Goal: Leave review/rating: Leave review/rating

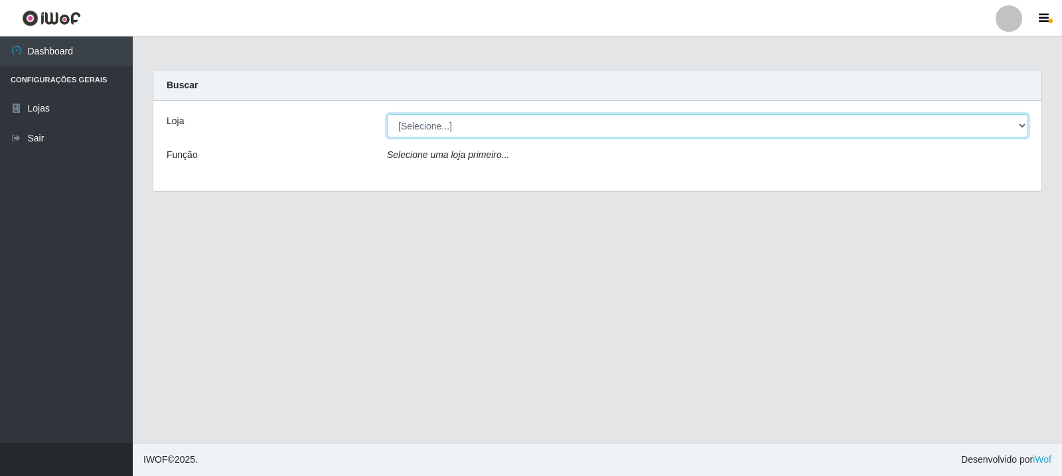
click at [544, 133] on select "[Selecione...] Rede Compras Supermercados - LOJA 3" at bounding box center [707, 125] width 641 height 23
select select "162"
click at [387, 114] on select "[Selecione...] Rede Compras Supermercados - LOJA 3" at bounding box center [707, 125] width 641 height 23
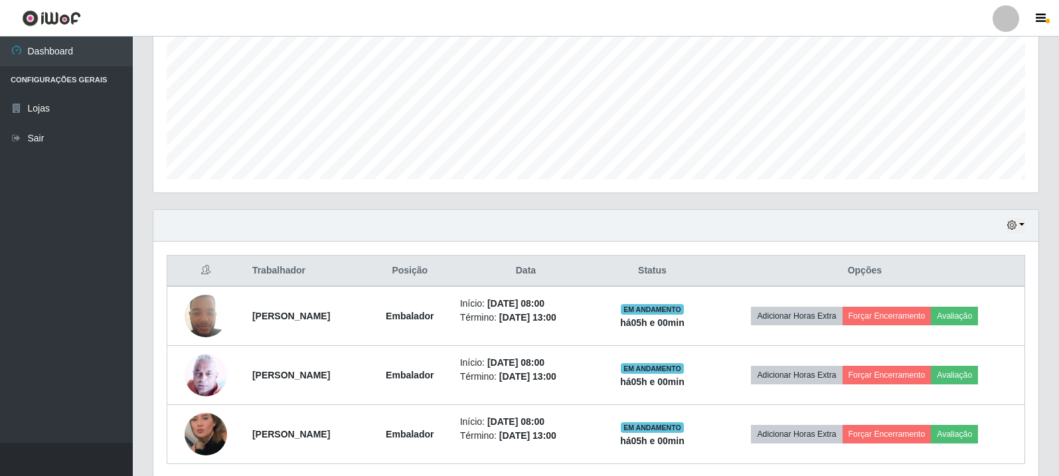
scroll to position [347, 0]
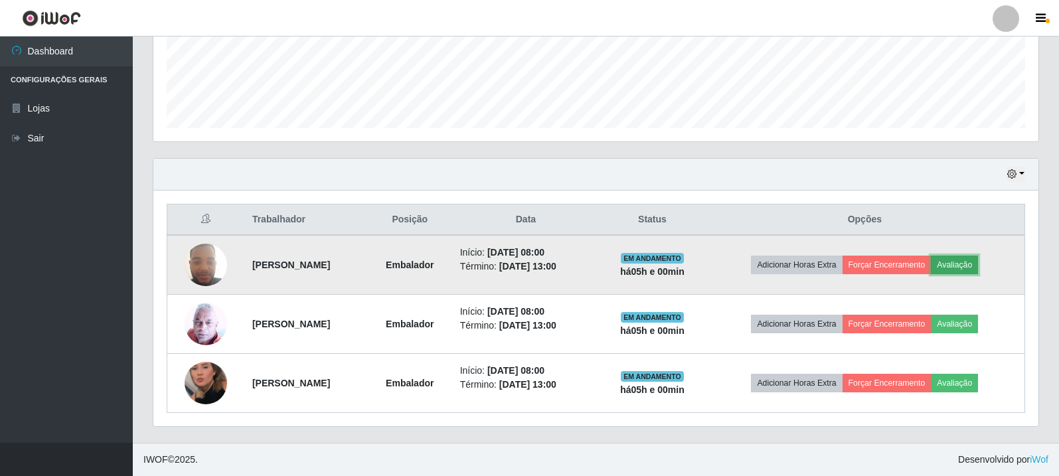
click at [978, 262] on button "Avaliação" at bounding box center [954, 265] width 47 height 19
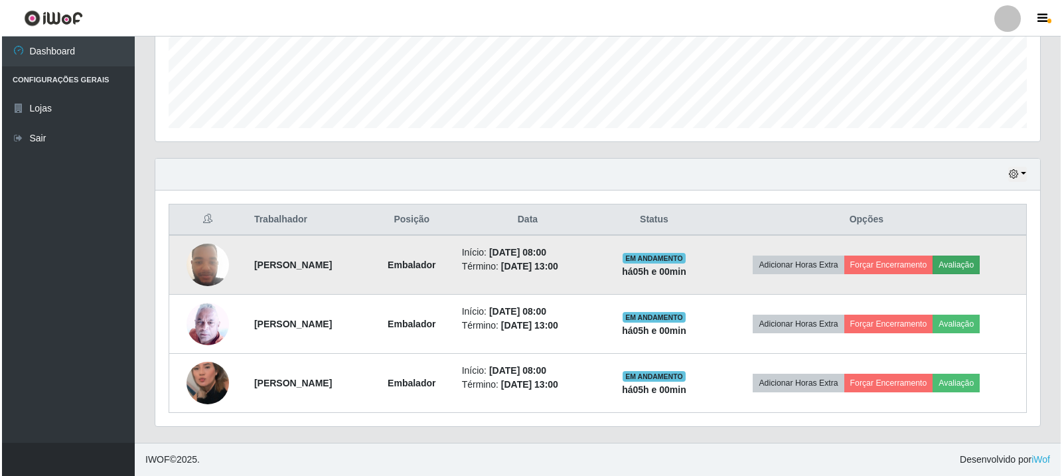
scroll to position [276, 878]
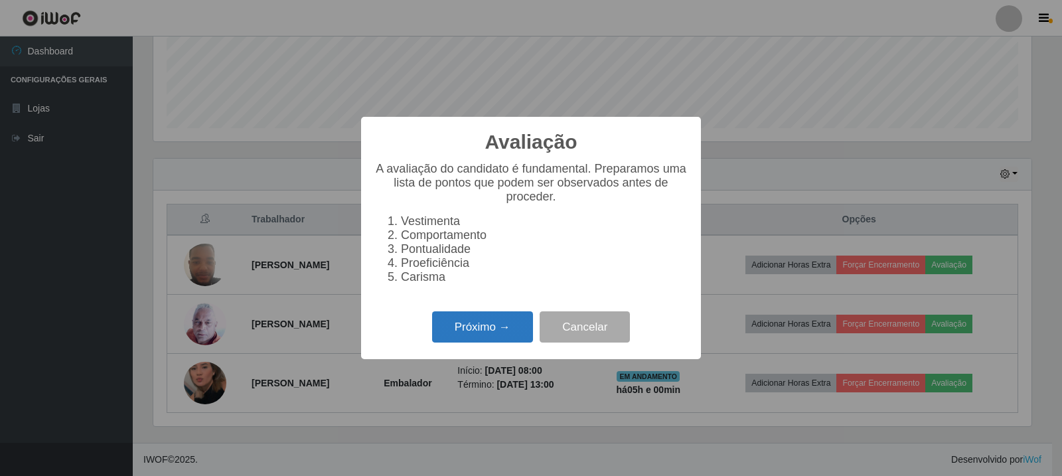
click at [486, 323] on button "Próximo →" at bounding box center [482, 326] width 101 height 31
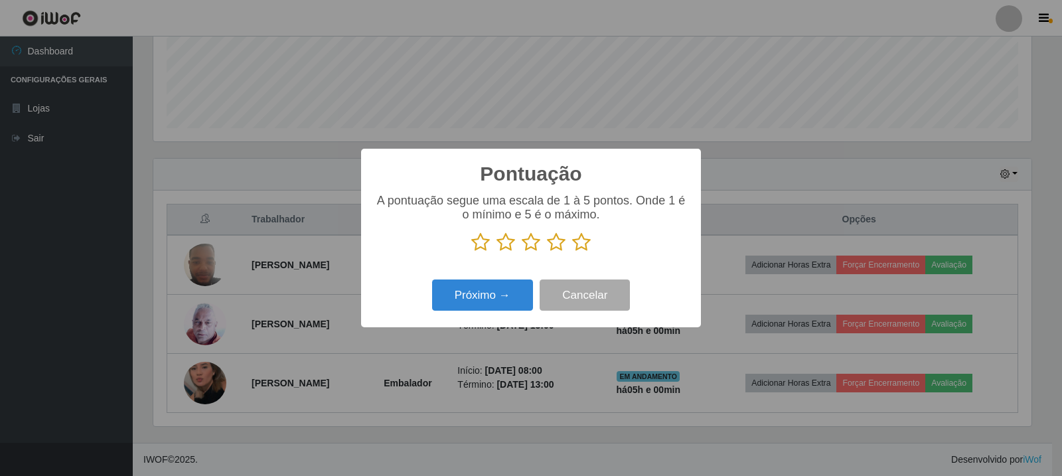
scroll to position [663713, 663110]
click at [584, 244] on icon at bounding box center [581, 242] width 19 height 20
click at [572, 252] on input "radio" at bounding box center [572, 252] width 0 height 0
click at [494, 291] on button "Próximo →" at bounding box center [482, 295] width 101 height 31
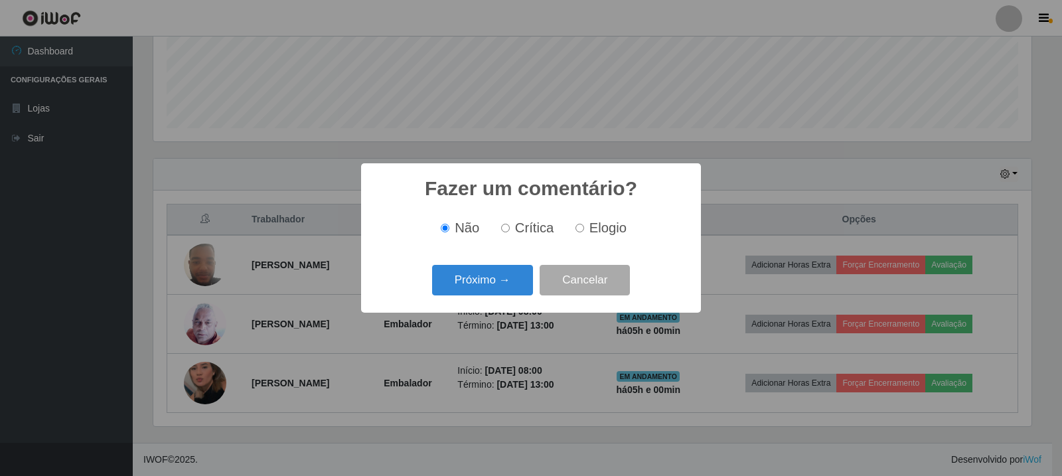
click at [576, 230] on input "Elogio" at bounding box center [580, 228] width 9 height 9
radio input "true"
click at [501, 280] on button "Próximo →" at bounding box center [482, 280] width 101 height 31
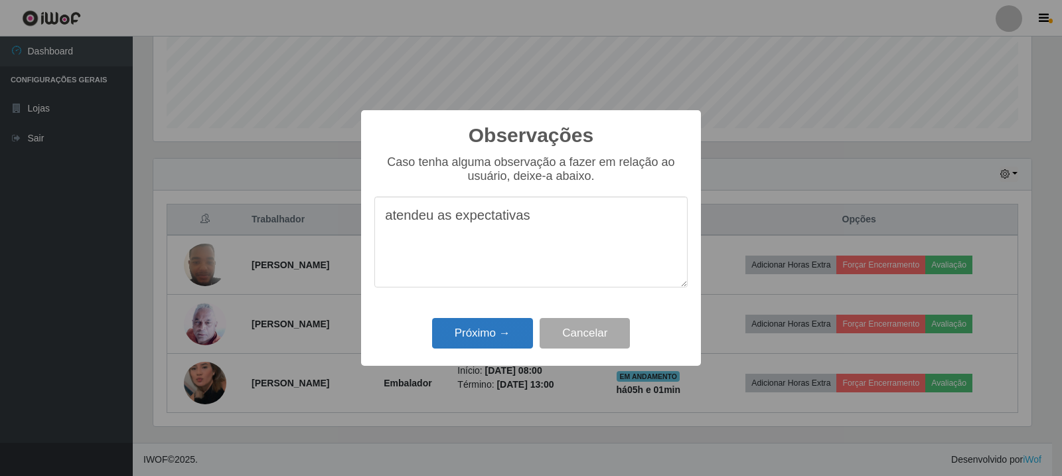
type textarea "atendeu as expectativas"
click at [489, 327] on button "Próximo →" at bounding box center [482, 333] width 101 height 31
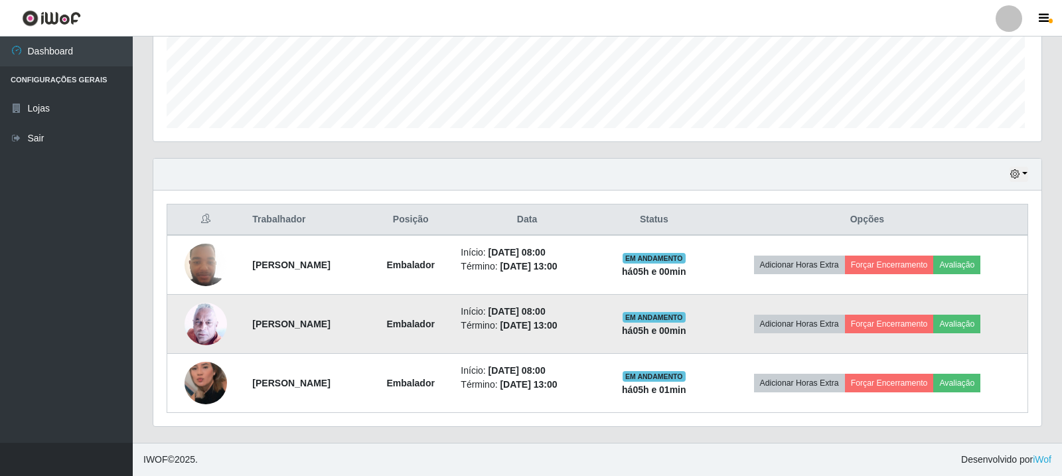
scroll to position [276, 885]
click at [973, 323] on button "Avaliação" at bounding box center [954, 324] width 47 height 19
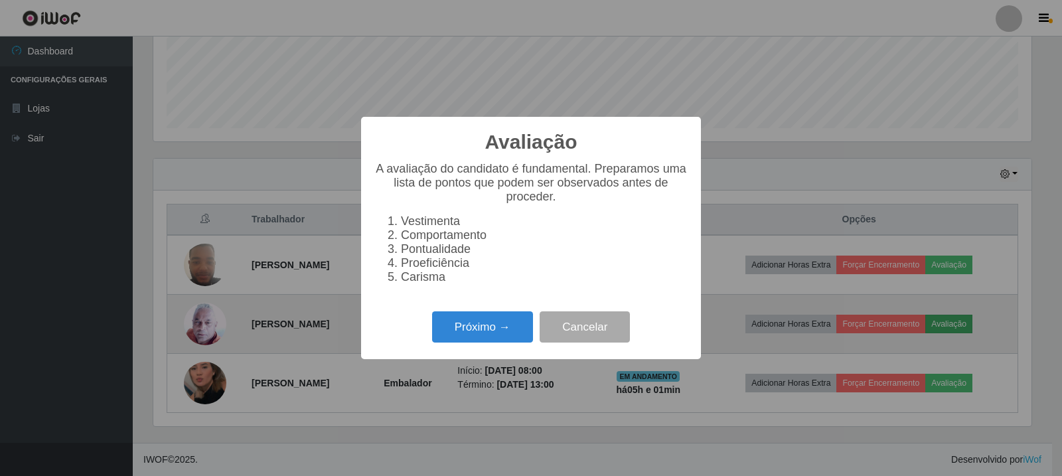
scroll to position [276, 878]
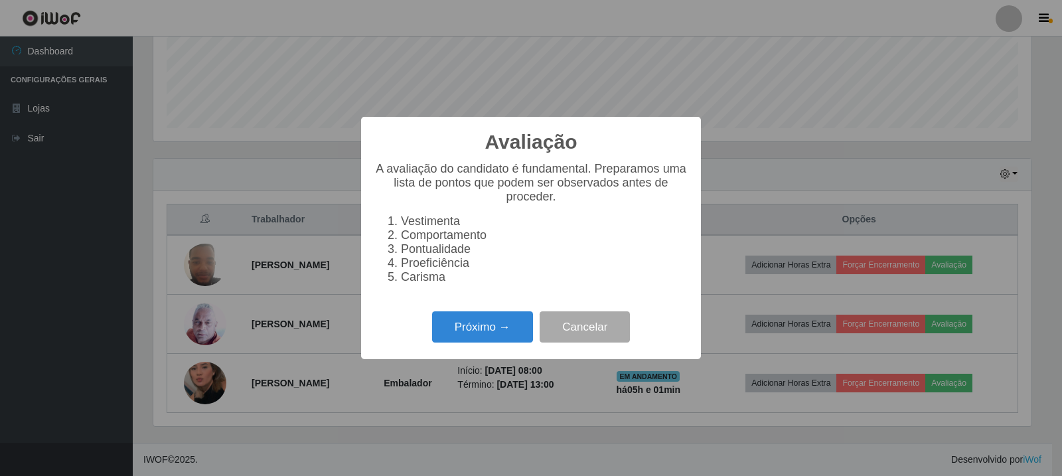
click at [476, 357] on div "Avaliação × A avaliação do candidato é fundamental. Preparamos uma lista de pon…" at bounding box center [531, 238] width 340 height 242
click at [483, 343] on button "Próximo →" at bounding box center [482, 326] width 101 height 31
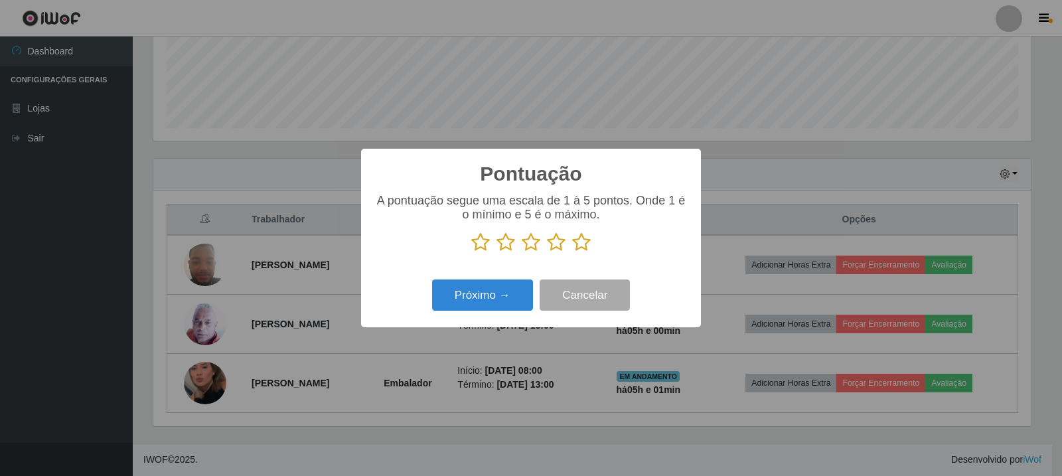
click at [585, 238] on icon at bounding box center [581, 242] width 19 height 20
click at [572, 252] on input "radio" at bounding box center [572, 252] width 0 height 0
click at [478, 294] on button "Próximo →" at bounding box center [482, 295] width 101 height 31
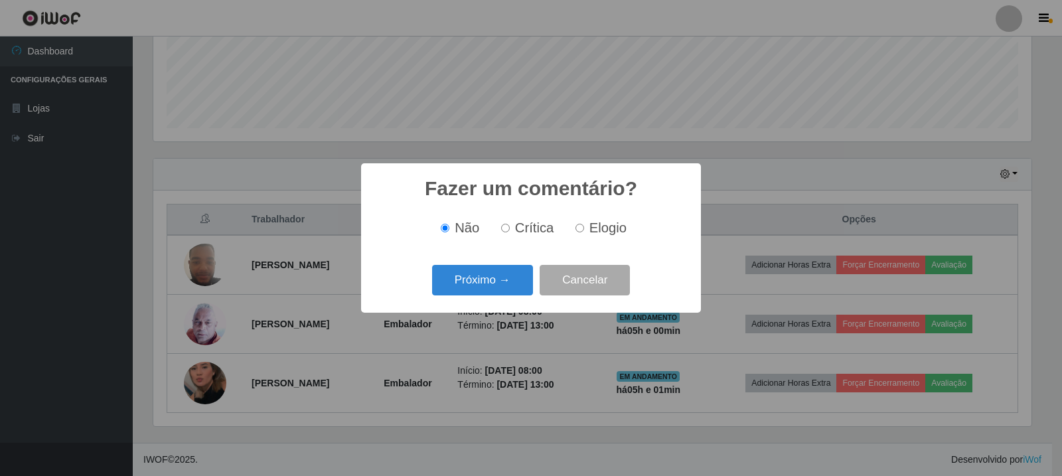
click at [578, 232] on input "Elogio" at bounding box center [580, 228] width 9 height 9
radio input "true"
click at [474, 278] on button "Próximo →" at bounding box center [482, 280] width 101 height 31
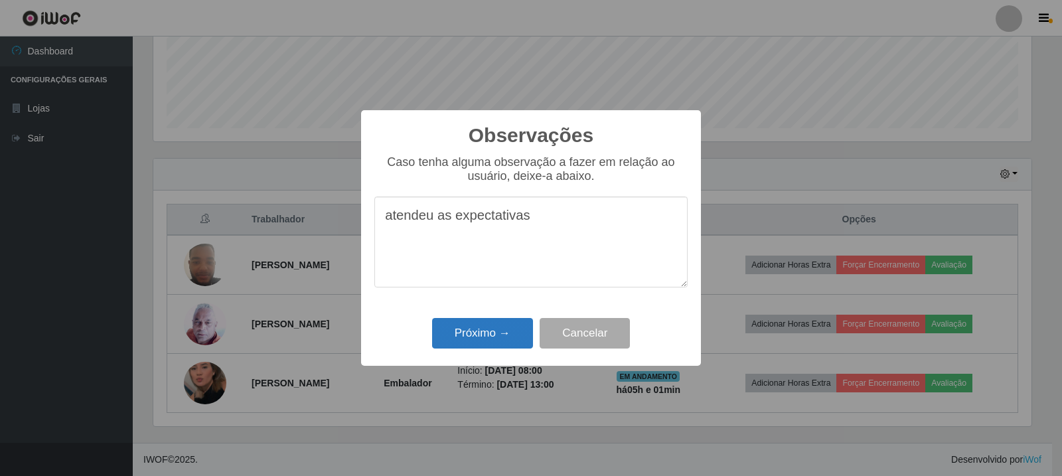
type textarea "atendeu as expectativas"
click at [492, 332] on button "Próximo →" at bounding box center [482, 333] width 101 height 31
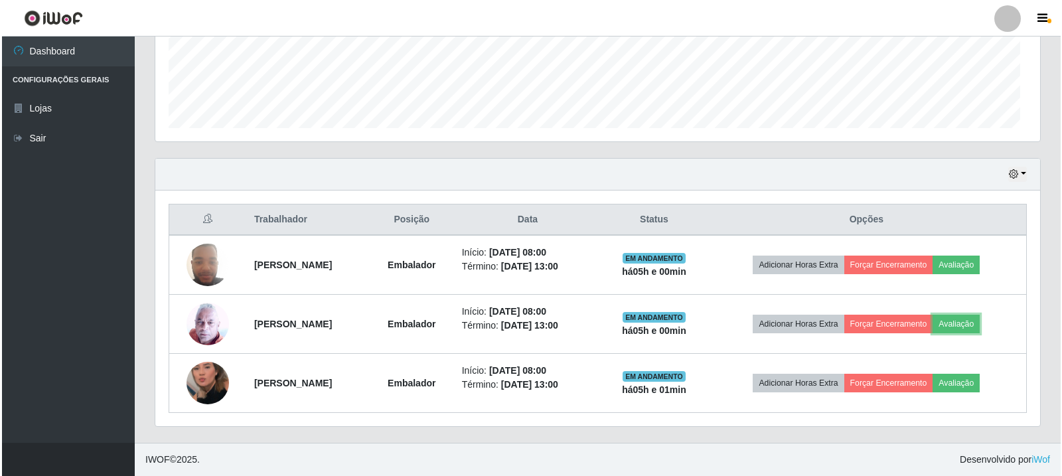
scroll to position [276, 885]
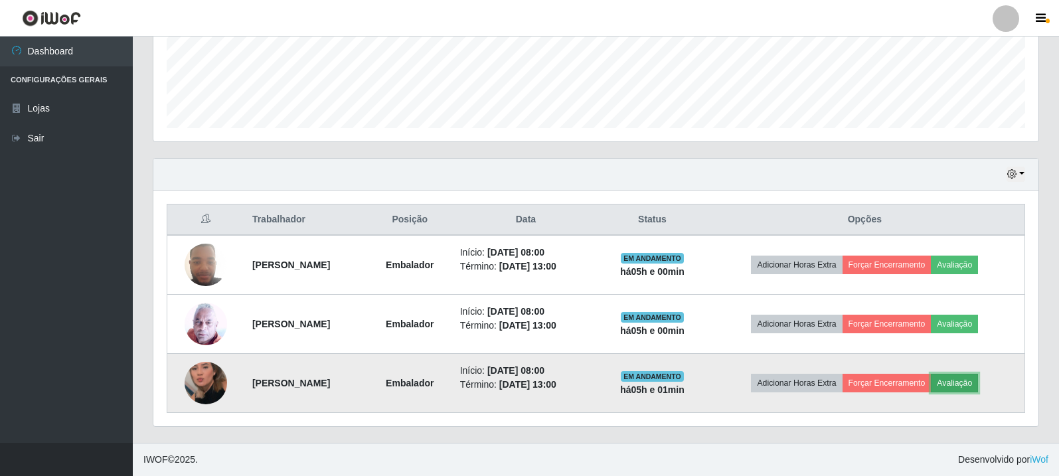
click at [974, 389] on button "Avaliação" at bounding box center [954, 383] width 47 height 19
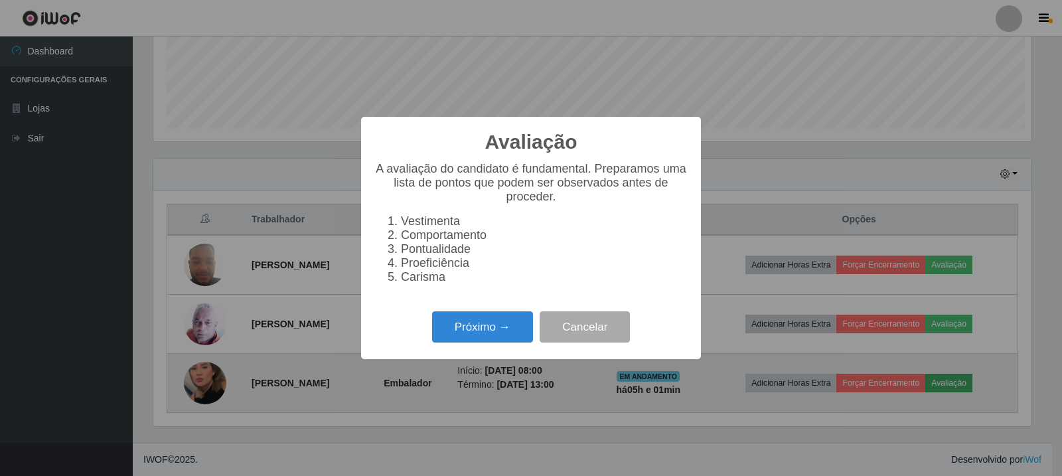
scroll to position [276, 878]
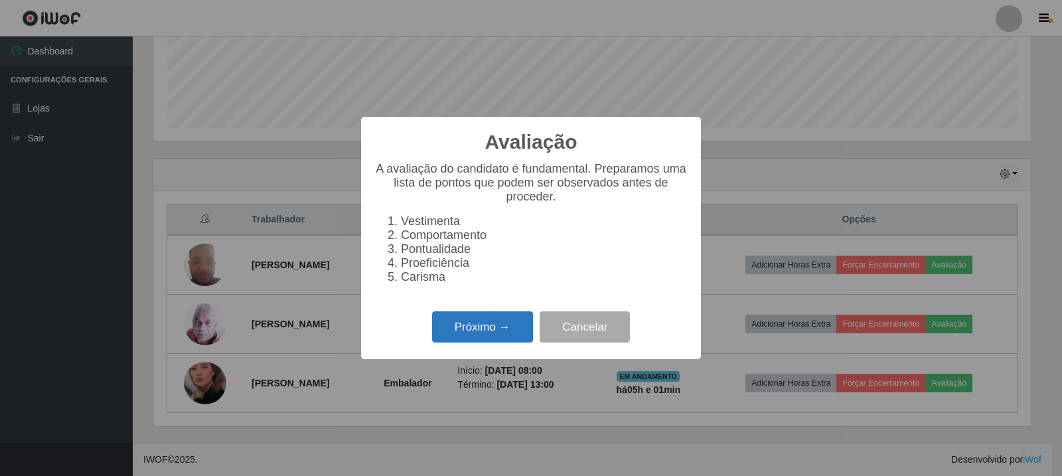
click at [507, 342] on button "Próximo →" at bounding box center [482, 326] width 101 height 31
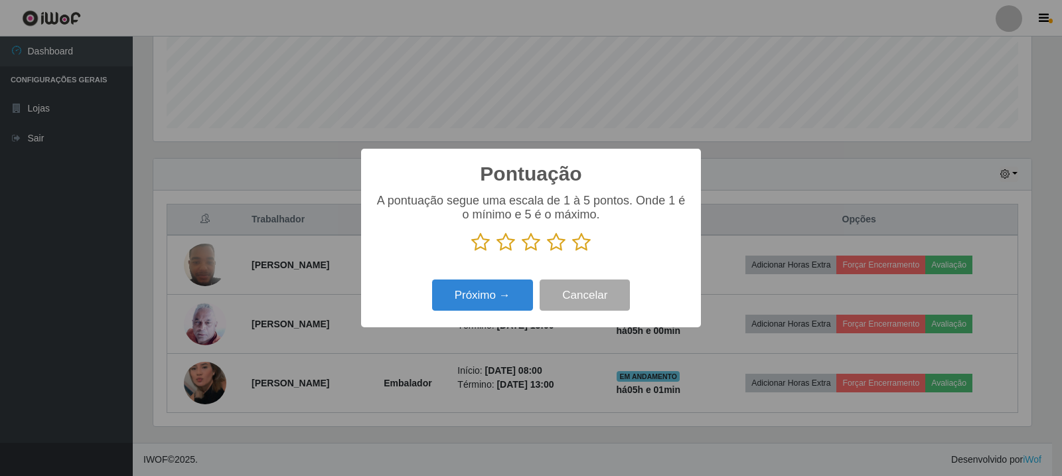
scroll to position [663713, 663110]
click at [590, 249] on icon at bounding box center [581, 242] width 19 height 20
click at [572, 252] on input "radio" at bounding box center [572, 252] width 0 height 0
click at [521, 299] on button "Próximo →" at bounding box center [482, 295] width 101 height 31
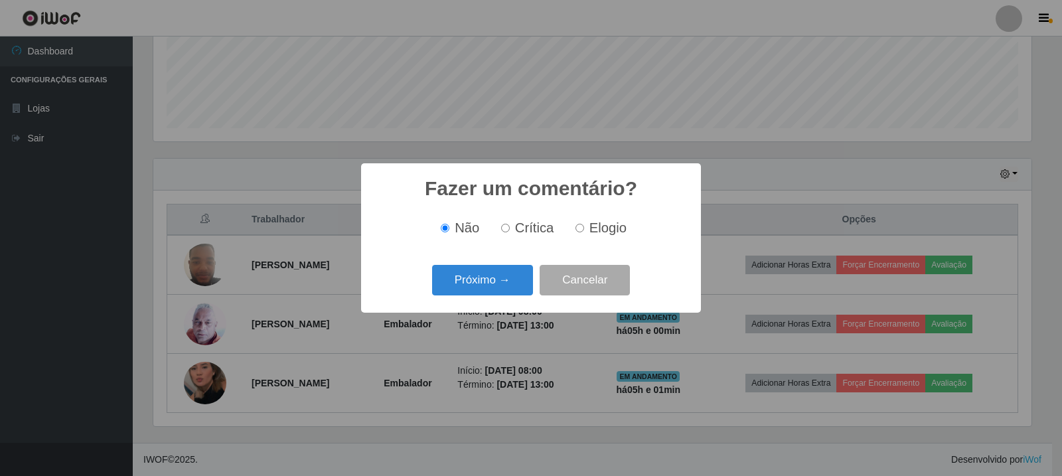
click at [582, 224] on label "Elogio" at bounding box center [598, 227] width 56 height 15
click at [582, 224] on input "Elogio" at bounding box center [580, 228] width 9 height 9
radio input "true"
click at [499, 286] on button "Próximo →" at bounding box center [482, 280] width 101 height 31
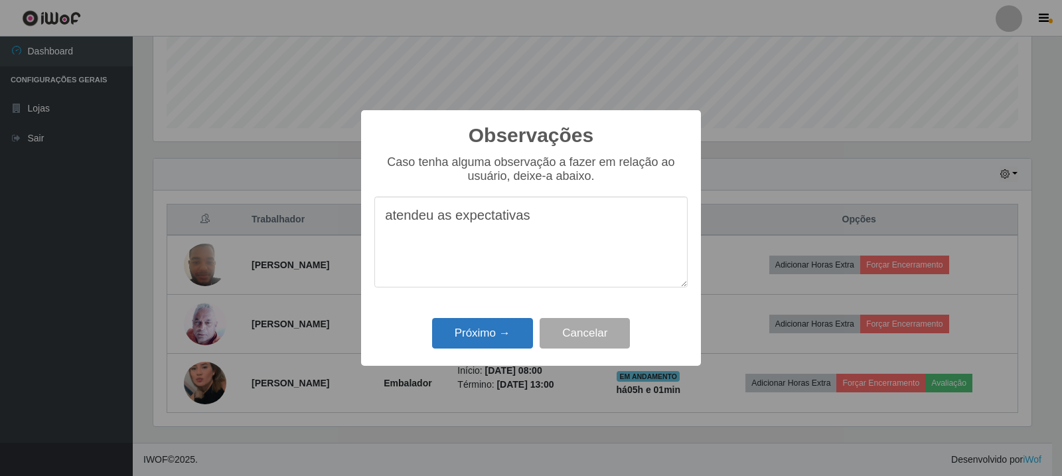
type textarea "atendeu as expectativas"
click at [492, 336] on button "Próximo →" at bounding box center [482, 333] width 101 height 31
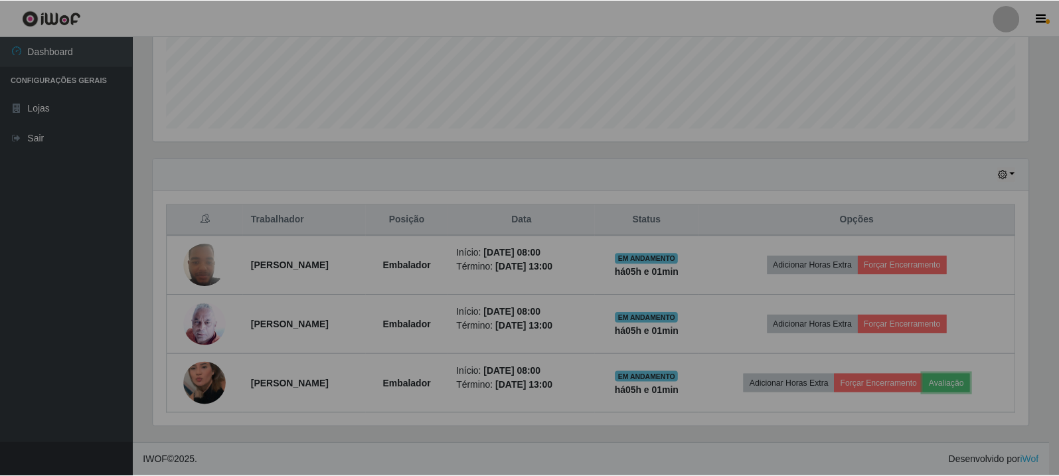
scroll to position [276, 885]
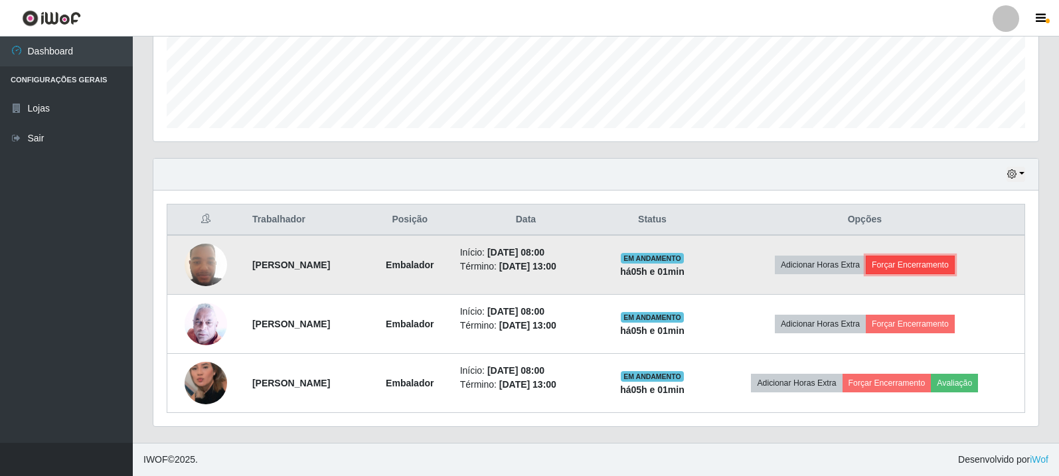
click at [948, 262] on button "Forçar Encerramento" at bounding box center [910, 265] width 89 height 19
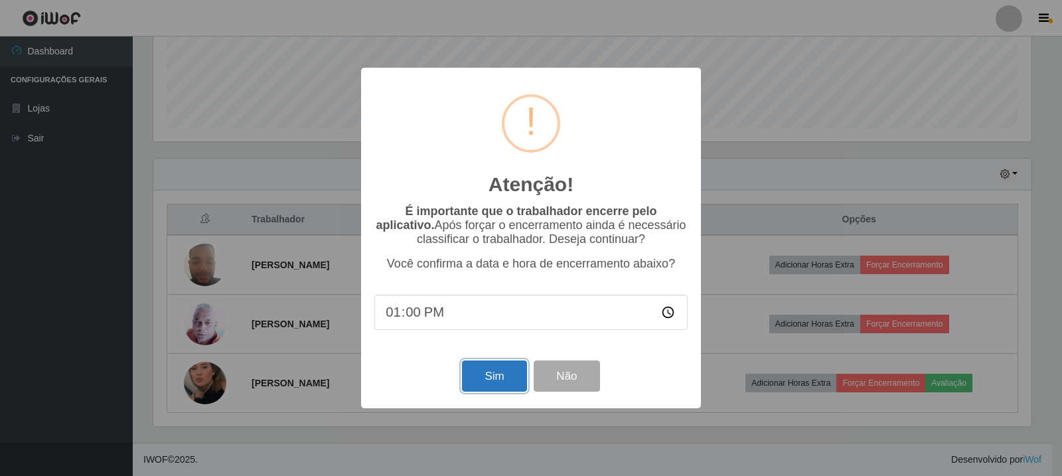
click at [467, 376] on button "Sim" at bounding box center [494, 376] width 64 height 31
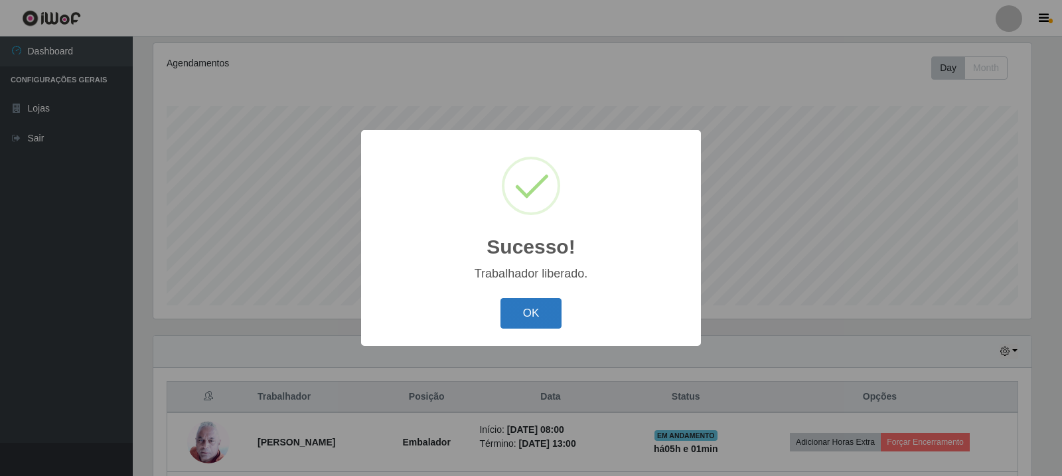
click at [525, 325] on button "OK" at bounding box center [532, 313] width 62 height 31
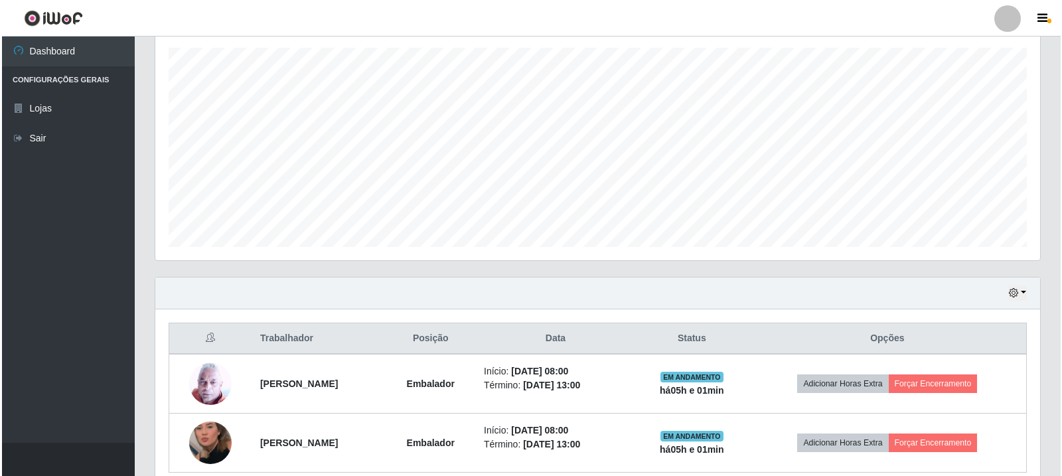
scroll to position [288, 0]
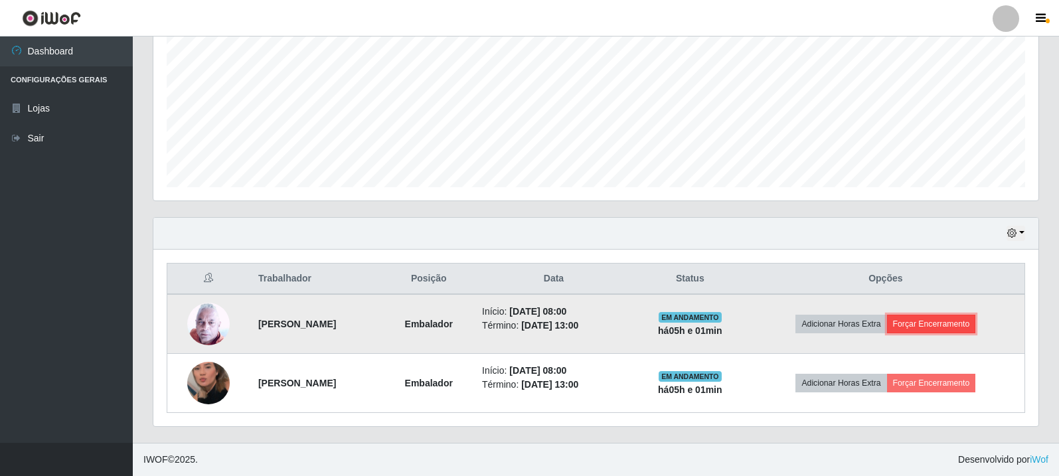
click at [948, 326] on button "Forçar Encerramento" at bounding box center [931, 324] width 89 height 19
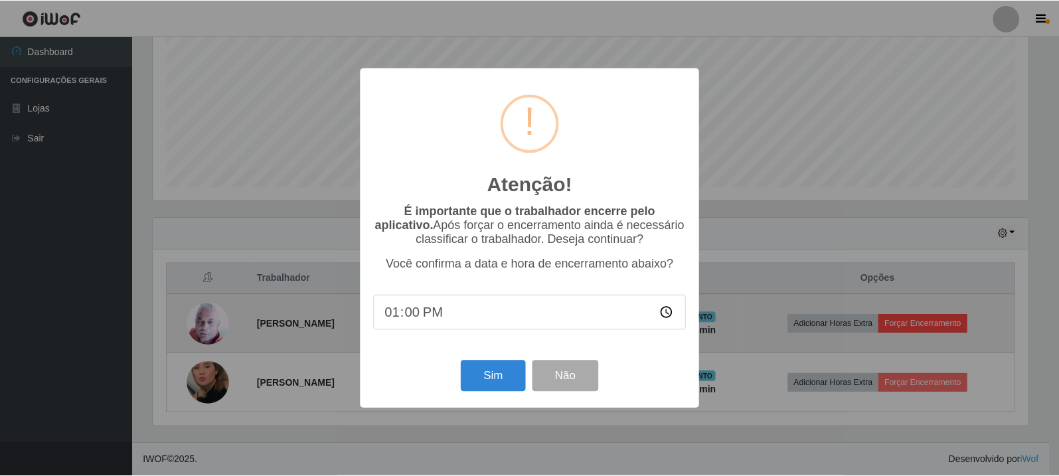
scroll to position [276, 878]
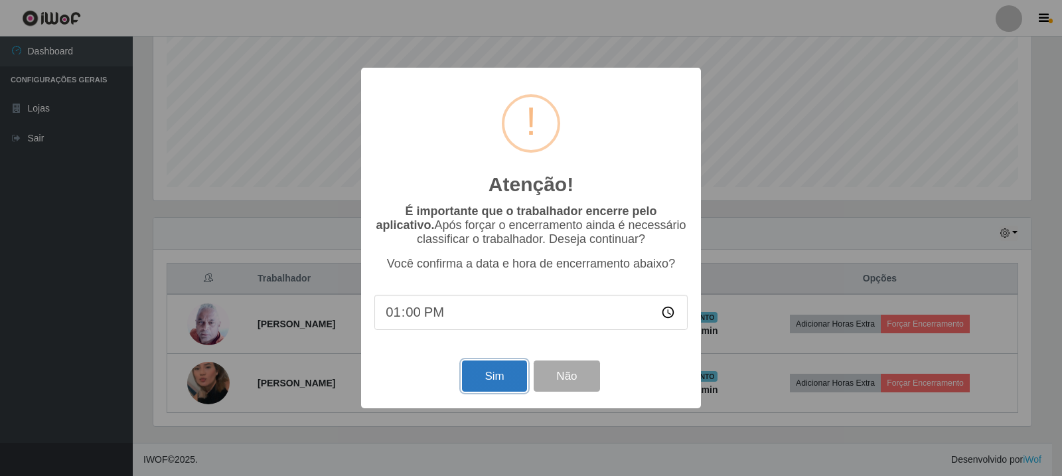
click at [472, 380] on button "Sim" at bounding box center [494, 376] width 64 height 31
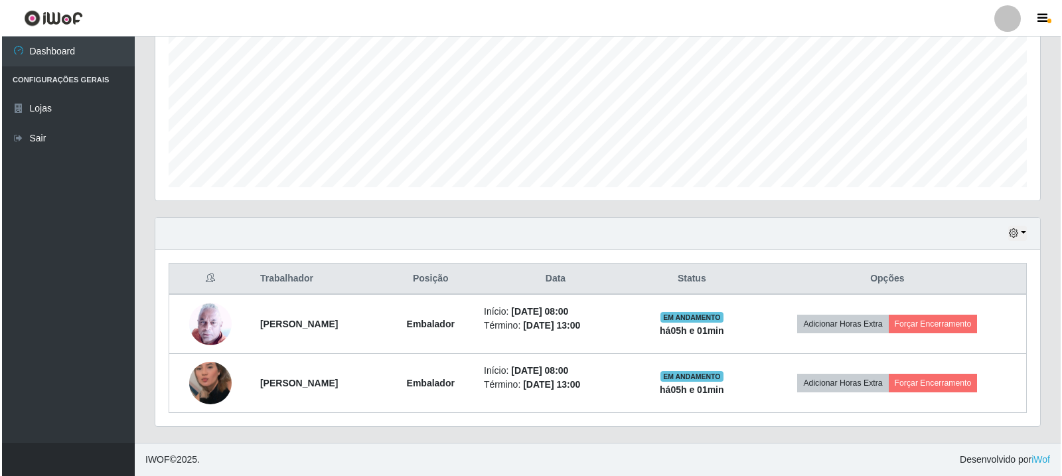
scroll to position [0, 0]
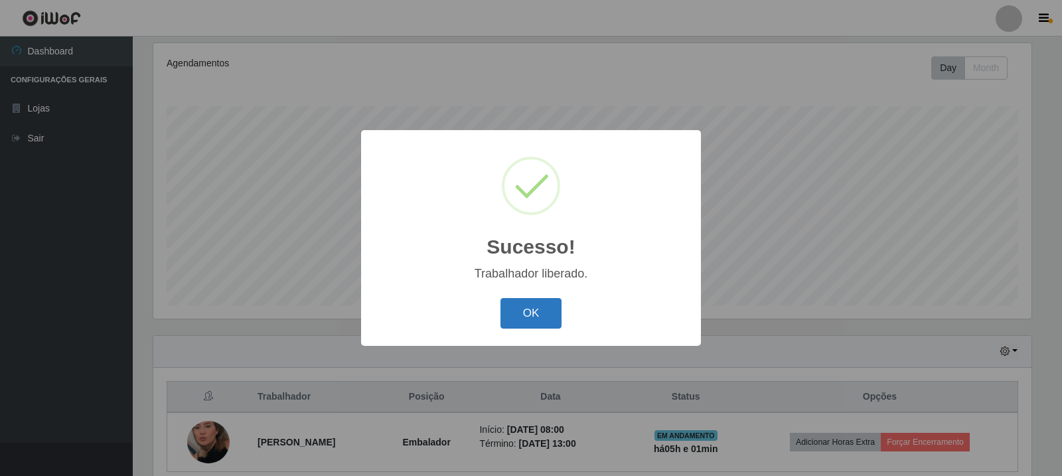
click at [521, 305] on button "OK" at bounding box center [532, 313] width 62 height 31
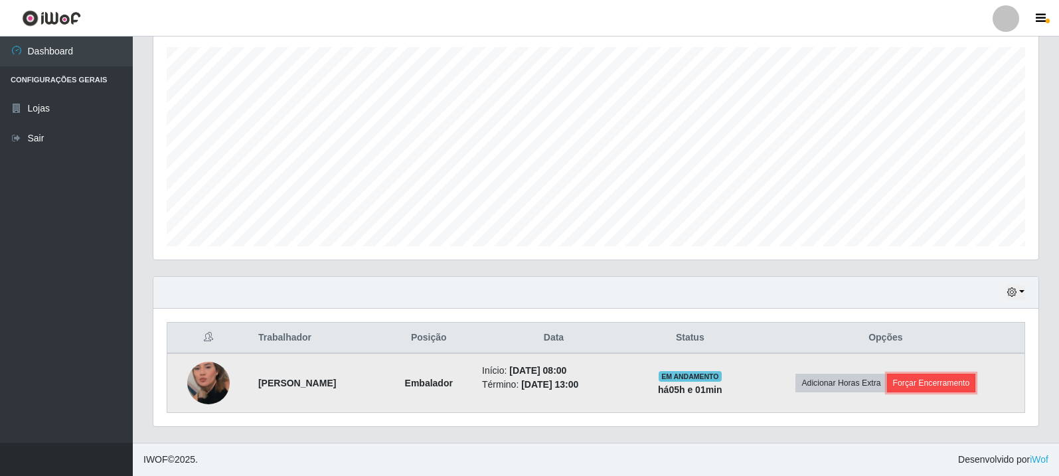
click at [910, 378] on button "Forçar Encerramento" at bounding box center [931, 383] width 89 height 19
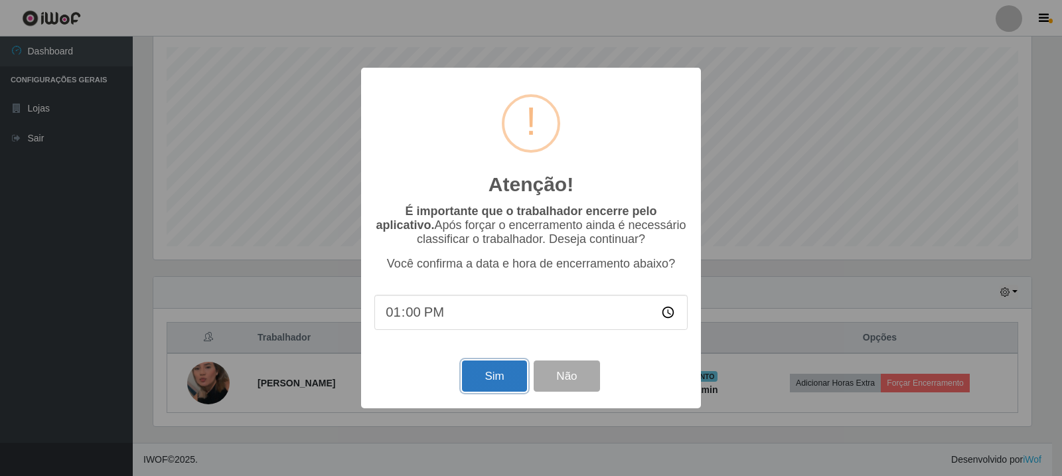
click at [499, 371] on button "Sim" at bounding box center [494, 376] width 64 height 31
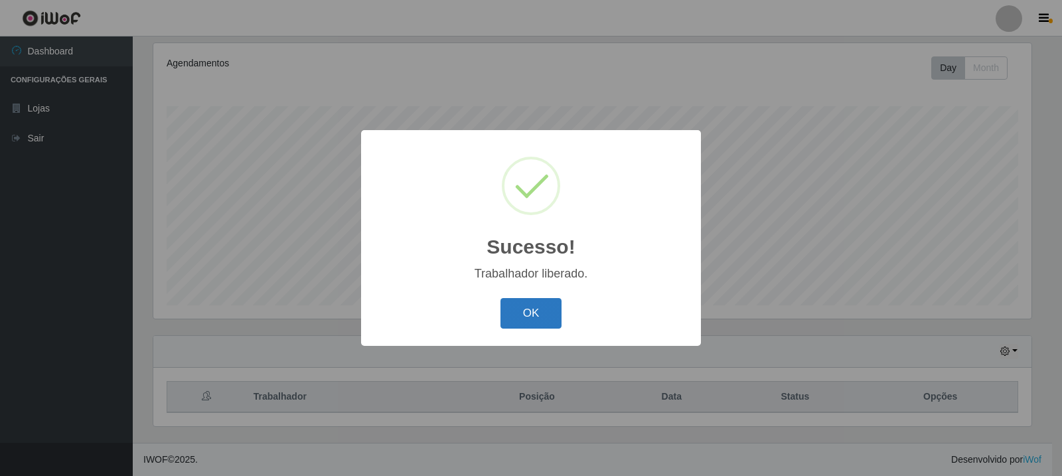
click at [539, 311] on button "OK" at bounding box center [532, 313] width 62 height 31
